Goal: Transaction & Acquisition: Download file/media

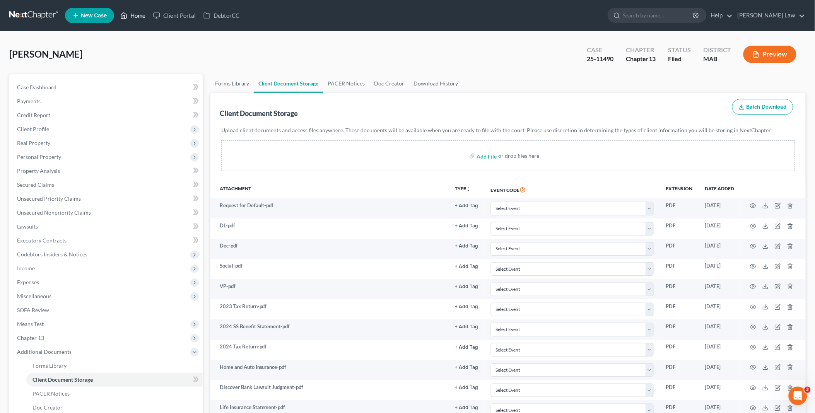
click at [135, 14] on link "Home" at bounding box center [132, 16] width 33 height 14
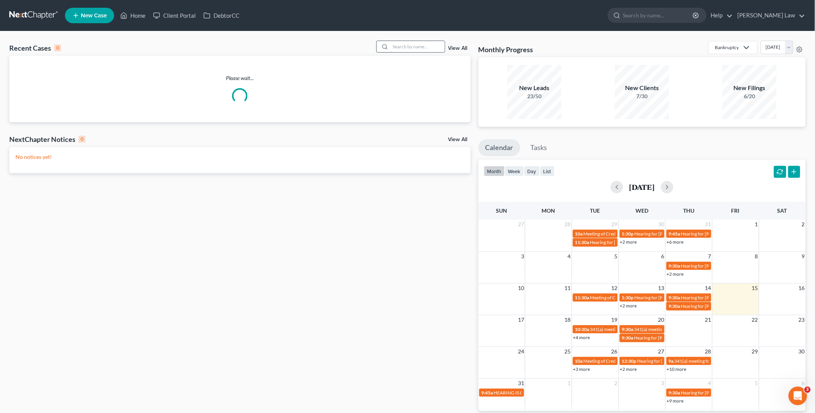
click at [404, 46] on input "search" at bounding box center [418, 46] width 54 height 11
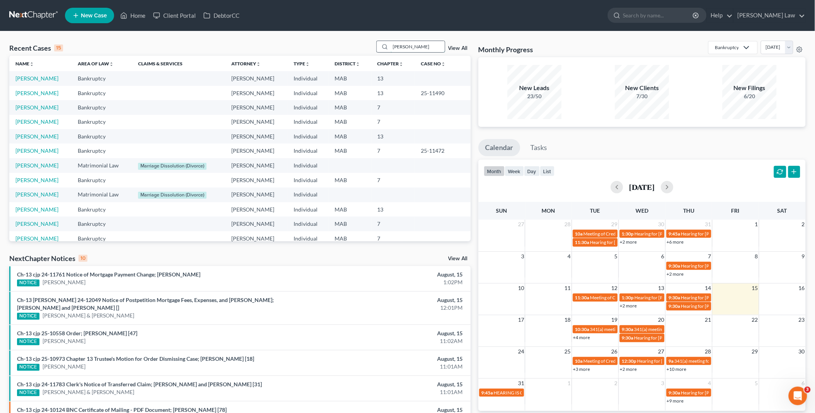
type input "[PERSON_NAME]"
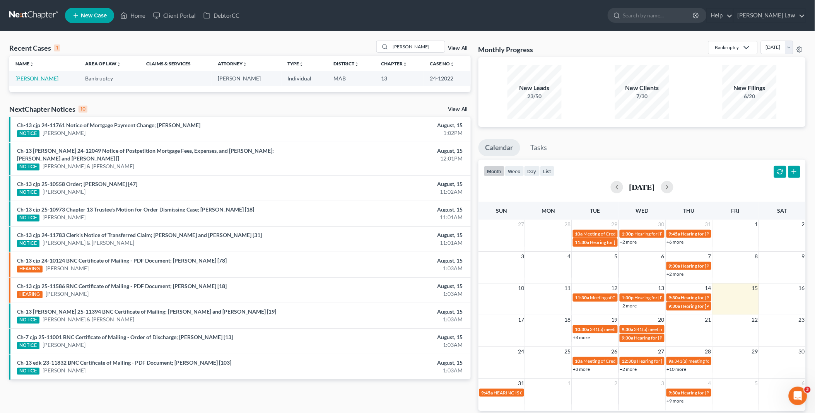
click at [43, 77] on link "[PERSON_NAME]" at bounding box center [36, 78] width 43 height 7
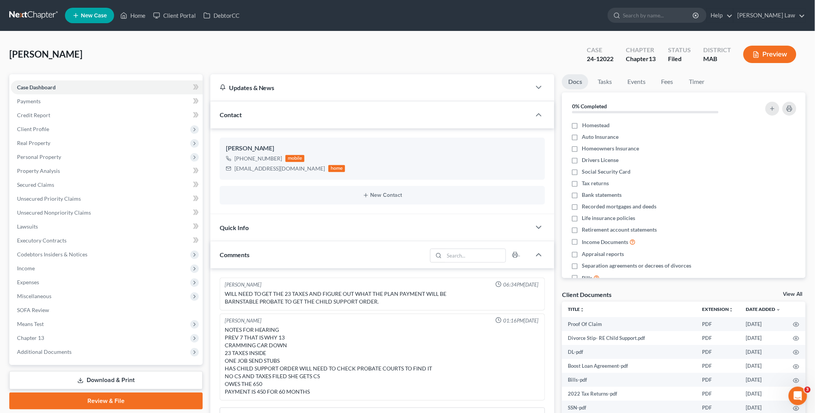
scroll to position [56, 0]
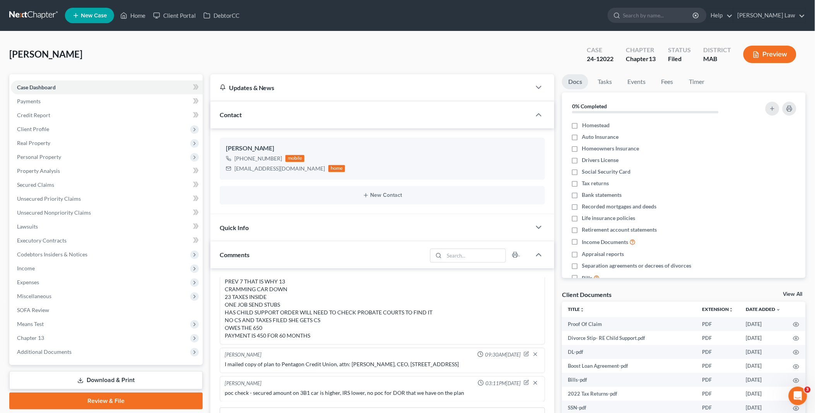
click at [791, 293] on link "View All" at bounding box center [792, 294] width 19 height 5
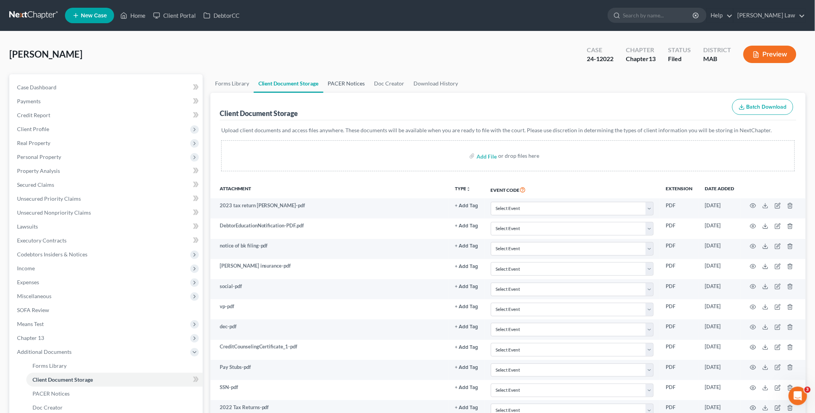
click at [357, 82] on link "PACER Notices" at bounding box center [346, 83] width 46 height 19
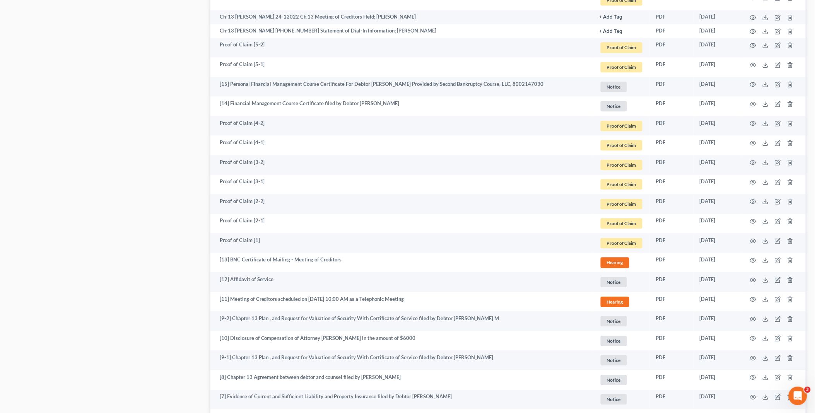
scroll to position [688, 0]
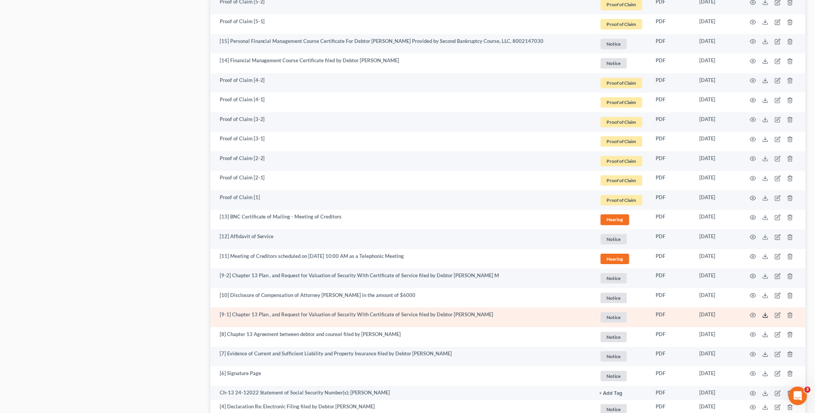
click at [765, 313] on icon at bounding box center [766, 315] width 6 height 6
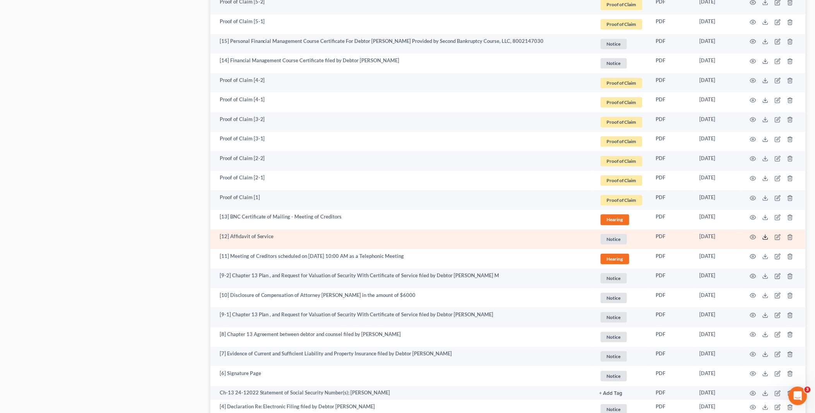
click at [764, 238] on icon at bounding box center [766, 237] width 6 height 6
